Goal: Check status: Check status

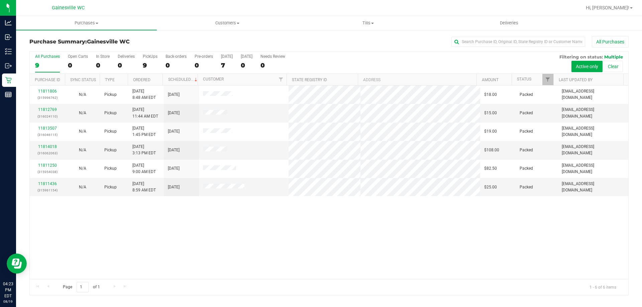
click at [151, 6] on div at bounding box center [351, 7] width 462 height 13
click at [116, 4] on div "Gainesville WC" at bounding box center [68, 8] width 98 height 10
click at [277, 270] on div "11811806 (315996762) N/A Pickup [DATE] 8:48 AM EDT 8/19/2025 $18.00 Packed [EMA…" at bounding box center [329, 183] width 599 height 194
click at [313, 47] on div "All Purchases" at bounding box center [429, 41] width 400 height 11
click at [197, 9] on div at bounding box center [351, 7] width 462 height 13
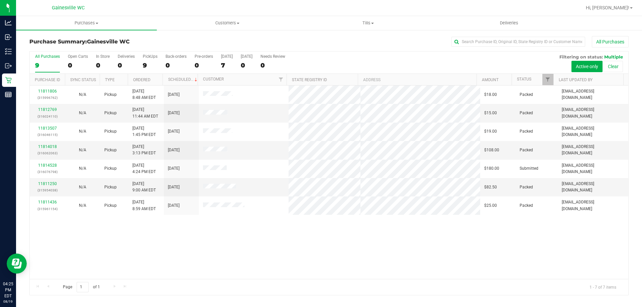
click at [135, 9] on div at bounding box center [351, 7] width 462 height 13
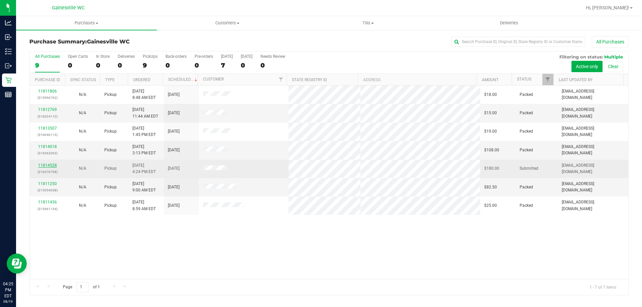
click at [45, 166] on link "11814528" at bounding box center [47, 165] width 19 height 5
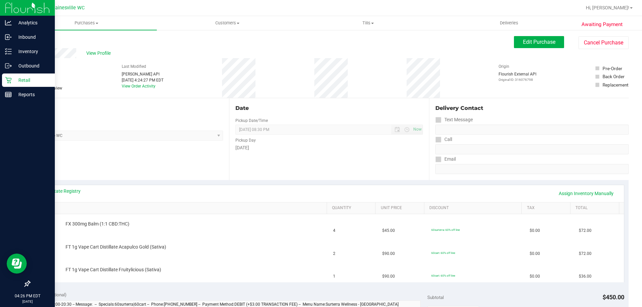
click at [19, 82] on p "Retail" at bounding box center [32, 80] width 40 height 8
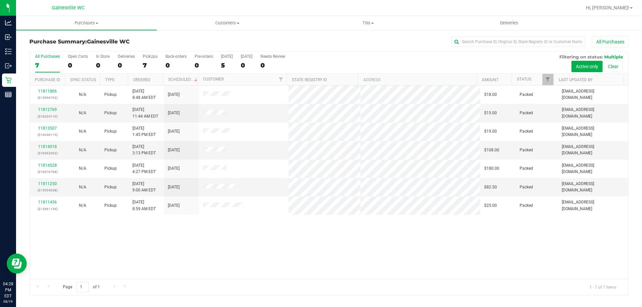
click at [239, 248] on div "11811806 (315996762) N/A Pickup [DATE] 8:48 AM EDT 8/19/2025 $18.00 Packed [EMA…" at bounding box center [329, 183] width 599 height 194
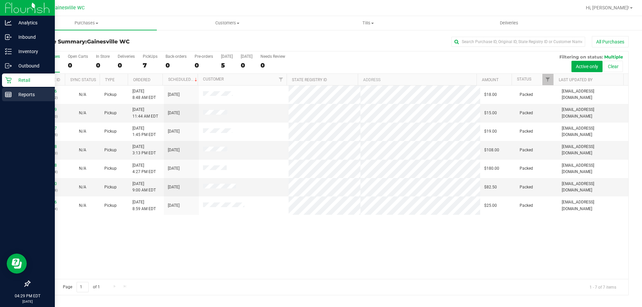
click at [20, 98] on p "Reports" at bounding box center [32, 95] width 40 height 8
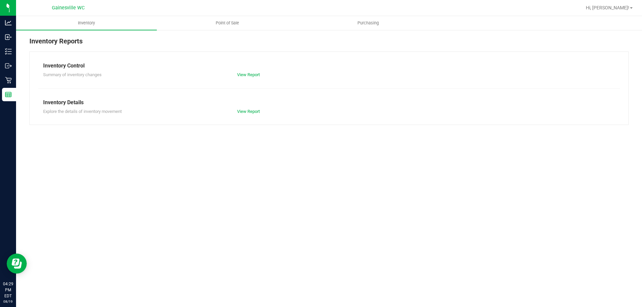
click at [226, 30] on ul "Inventory Point of Sale Purchasing" at bounding box center [337, 23] width 642 height 14
click at [228, 20] on uib-tab-heading "Point of Sale" at bounding box center [227, 22] width 140 height 13
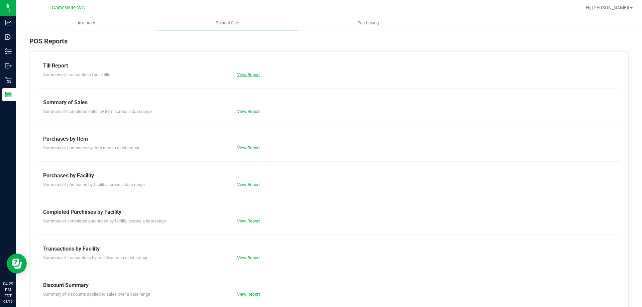
click at [245, 74] on link "View Report" at bounding box center [248, 74] width 23 height 5
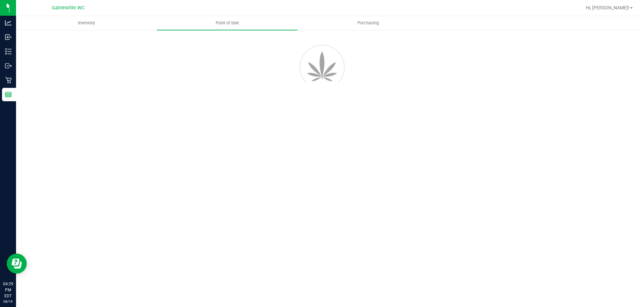
click at [333, 40] on div at bounding box center [328, 66] width 609 height 60
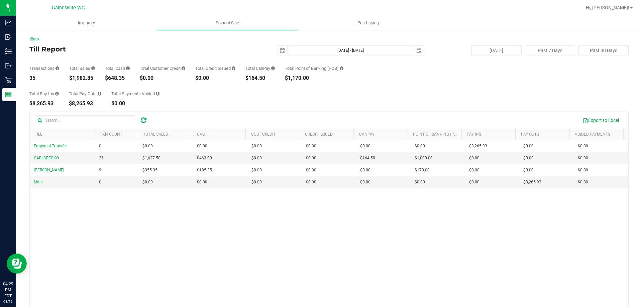
click at [287, 249] on div "Empyreal Transfer 0 $0.00 $0.00 $0.00 $0.00 $0.00 $0.00 $0.00 $0.00 $0.00 $0.00…" at bounding box center [329, 237] width 599 height 194
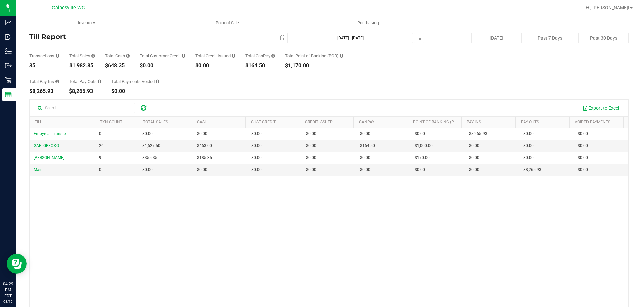
scroll to position [33, 0]
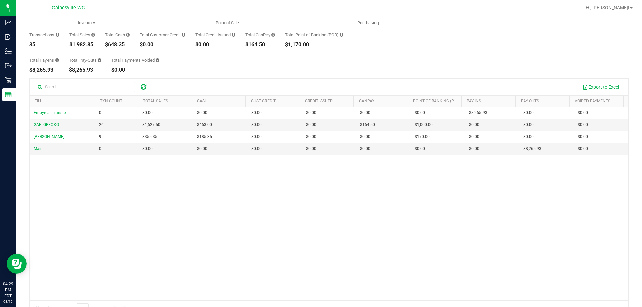
click at [190, 209] on div "Empyreal Transfer 0 $0.00 $0.00 $0.00 $0.00 $0.00 $0.00 $0.00 $0.00 $0.00 $0.00…" at bounding box center [329, 204] width 599 height 194
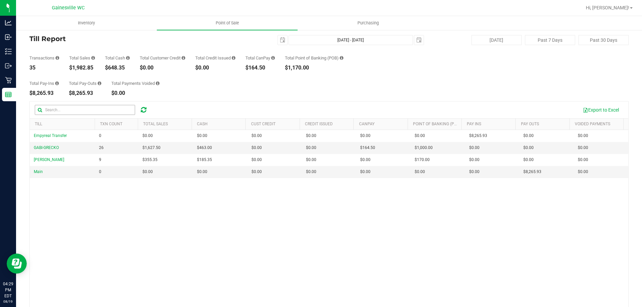
scroll to position [0, 0]
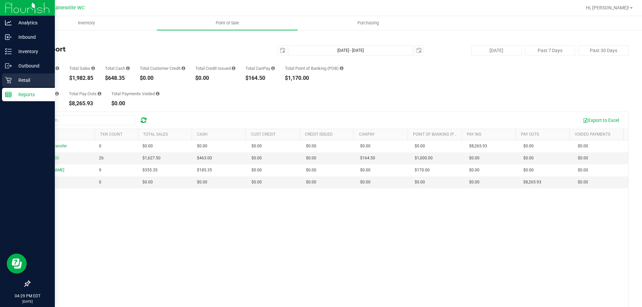
click at [15, 77] on p "Retail" at bounding box center [32, 80] width 40 height 8
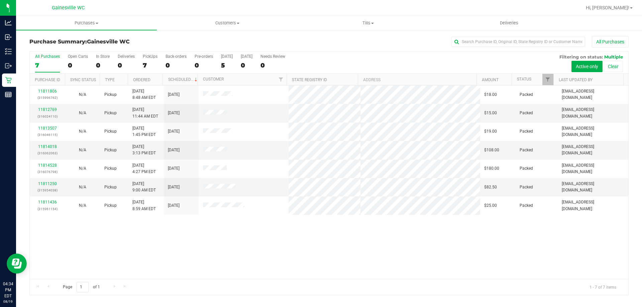
click at [274, 5] on div at bounding box center [351, 7] width 462 height 13
click at [153, 4] on div at bounding box center [351, 7] width 462 height 13
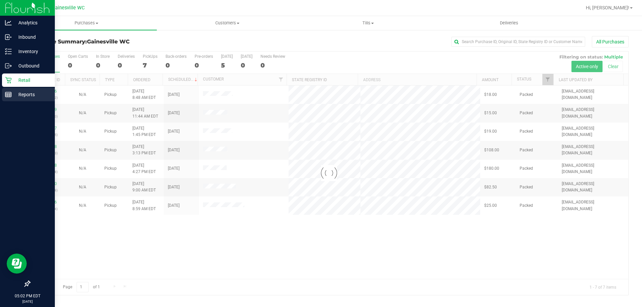
click at [11, 88] on div "Reports" at bounding box center [28, 94] width 53 height 13
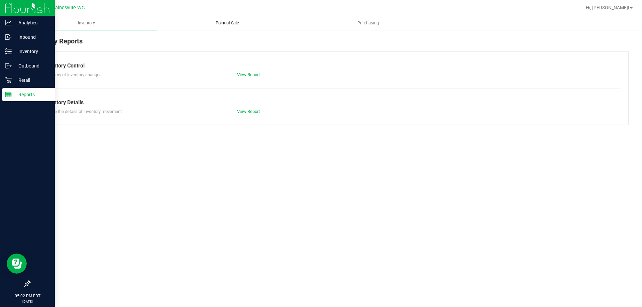
click at [231, 28] on uib-tab-heading "Point of Sale" at bounding box center [227, 22] width 140 height 13
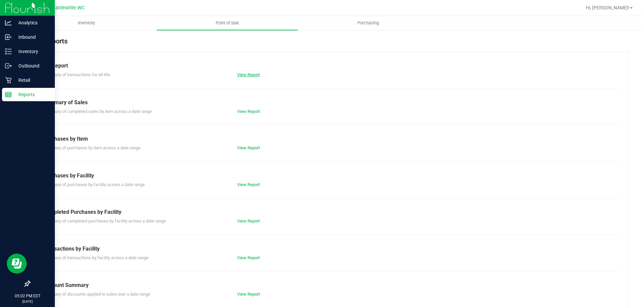
click at [246, 74] on link "View Report" at bounding box center [248, 74] width 23 height 5
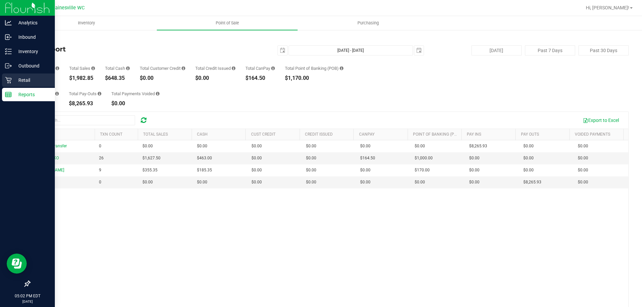
click at [25, 82] on p "Retail" at bounding box center [32, 80] width 40 height 8
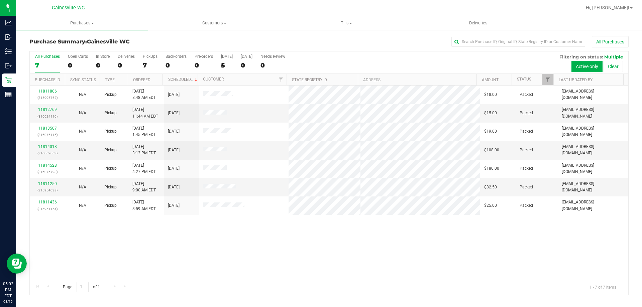
click at [113, 12] on div "Gainesville WC" at bounding box center [68, 8] width 98 height 10
click at [247, 260] on div "11811806 (315996762) N/A Pickup [DATE] 8:48 AM EDT 8/19/2025 $18.00 Packed [EMA…" at bounding box center [329, 183] width 599 height 194
click at [389, 36] on div "All Purchases" at bounding box center [429, 41] width 400 height 11
click at [244, 9] on div at bounding box center [351, 7] width 462 height 13
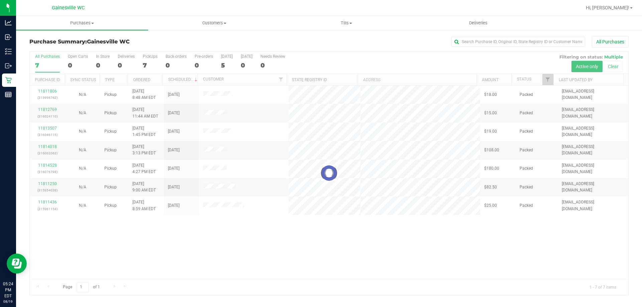
click at [409, 55] on div at bounding box center [329, 174] width 599 height 244
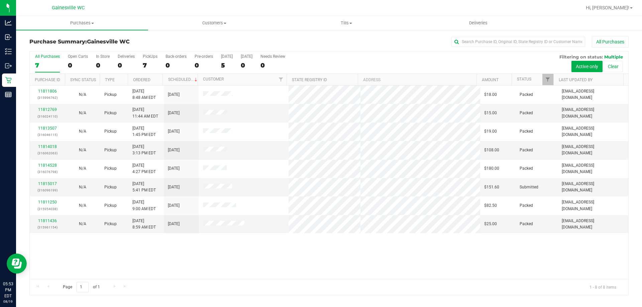
click at [156, 37] on div "Purchase Summary: [GEOGRAPHIC_DATA] WC All Purchases" at bounding box center [328, 43] width 599 height 15
click at [206, 283] on div "Page 1 of 1 1 - 8 of 8 items" at bounding box center [329, 287] width 599 height 16
click at [285, 280] on div "Page 1 of 1 1 - 8 of 8 items" at bounding box center [329, 287] width 599 height 16
click at [199, 43] on h3 "Purchase Summary: [GEOGRAPHIC_DATA] WC" at bounding box center [129, 42] width 200 height 6
click at [153, 7] on div at bounding box center [351, 7] width 462 height 13
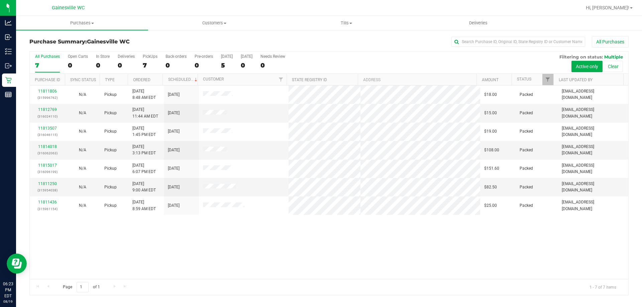
click at [180, 9] on div at bounding box center [351, 7] width 462 height 13
click at [150, 9] on div at bounding box center [351, 7] width 462 height 13
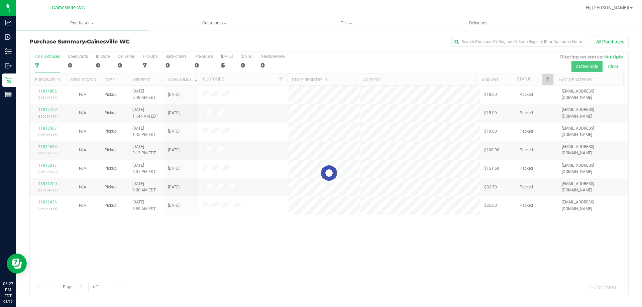
click at [146, 10] on div at bounding box center [351, 7] width 462 height 13
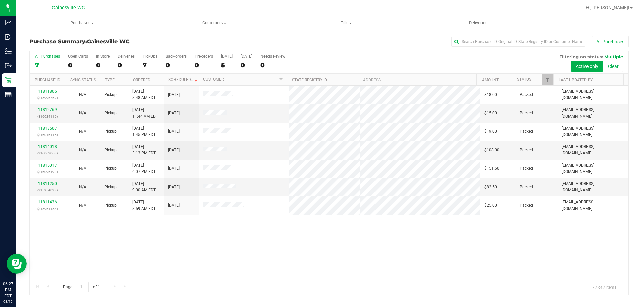
click at [129, 11] on div at bounding box center [351, 7] width 462 height 13
click at [292, 253] on div "11811806 (315996762) N/A Pickup [DATE] 8:48 AM EDT 8/19/2025 $18.00 Packed [EMA…" at bounding box center [329, 183] width 599 height 194
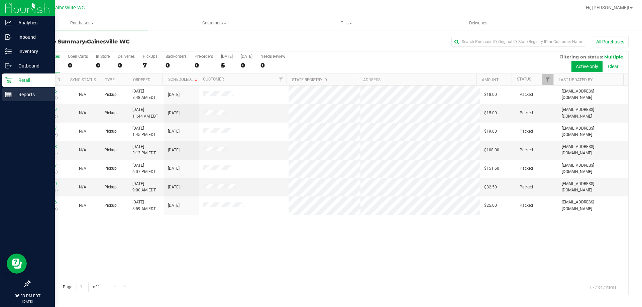
click at [26, 89] on div "Reports" at bounding box center [28, 94] width 53 height 13
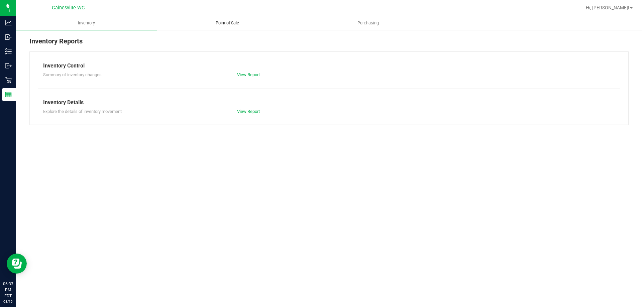
click at [212, 21] on span "Point of Sale" at bounding box center [227, 23] width 41 height 6
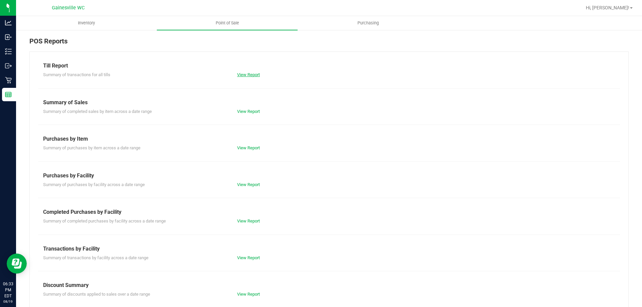
click at [246, 75] on link "View Report" at bounding box center [248, 74] width 23 height 5
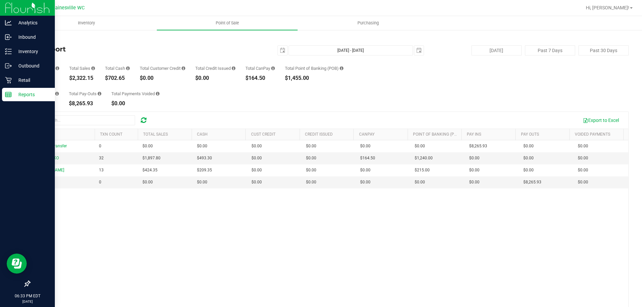
click at [20, 92] on p "Reports" at bounding box center [32, 95] width 40 height 8
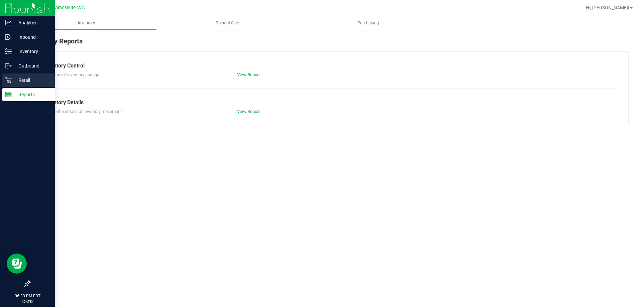
click at [10, 82] on icon at bounding box center [8, 80] width 7 height 7
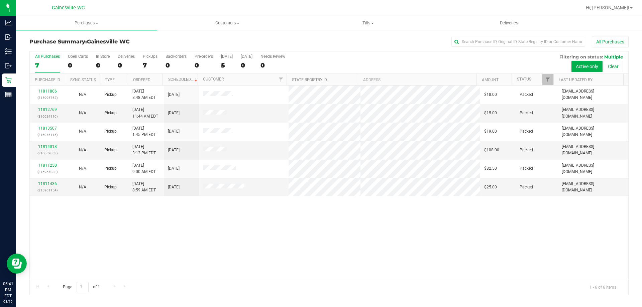
click at [416, 47] on div "Purchase Summary: [GEOGRAPHIC_DATA] WC All Purchases" at bounding box center [328, 43] width 599 height 15
click at [130, 6] on div at bounding box center [351, 7] width 462 height 13
click at [380, 42] on div "All Purchases" at bounding box center [429, 41] width 400 height 11
click at [404, 44] on div "All Purchases" at bounding box center [429, 41] width 400 height 11
